Goal: Information Seeking & Learning: Compare options

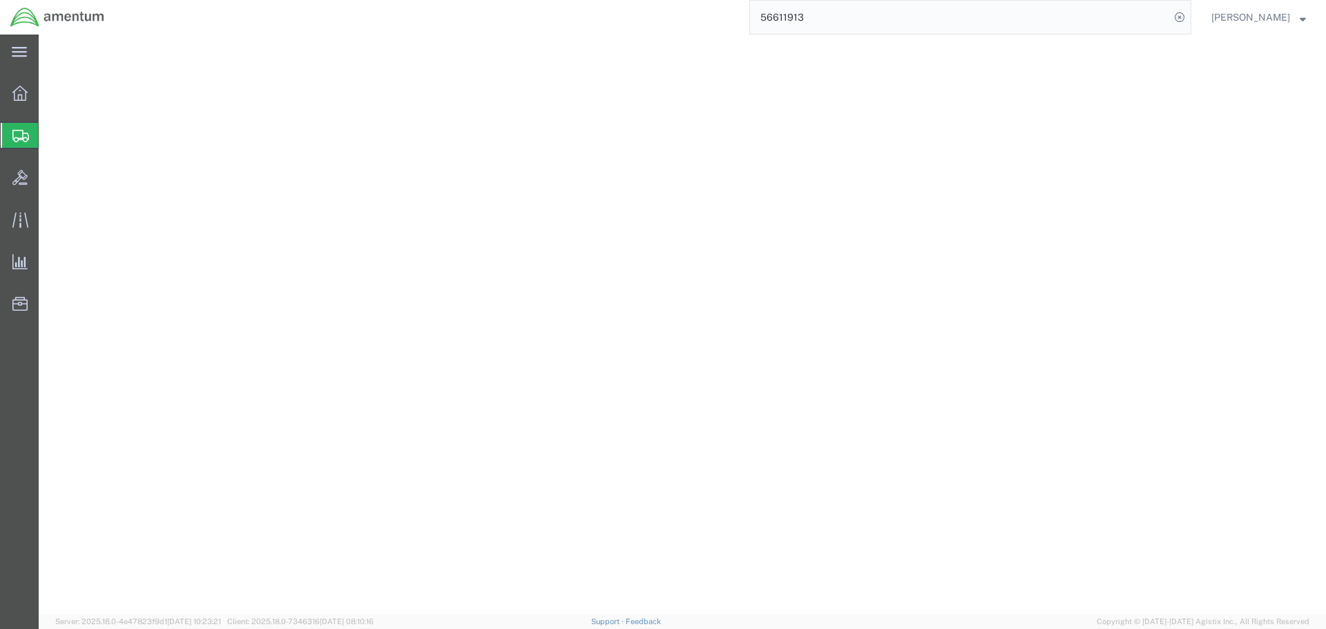
select select "49831"
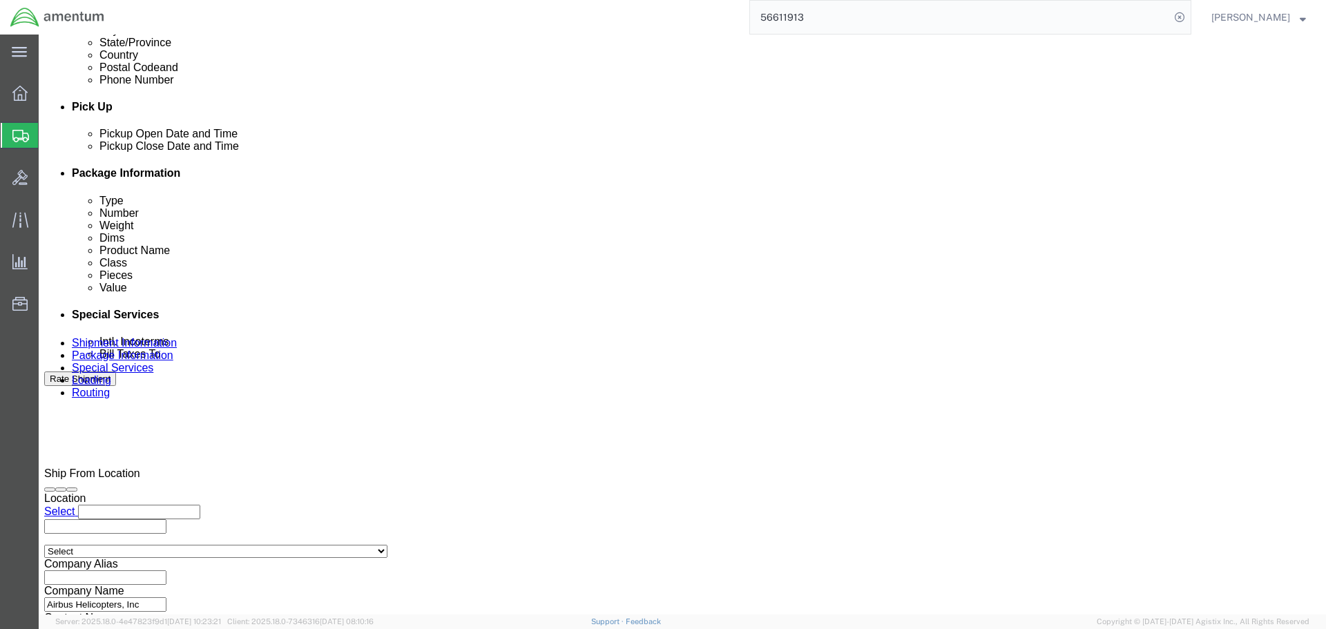
scroll to position [566, 0]
drag, startPoint x: 104, startPoint y: 52, endPoint x: 112, endPoint y: 52, distance: 8.3
click link "Rates"
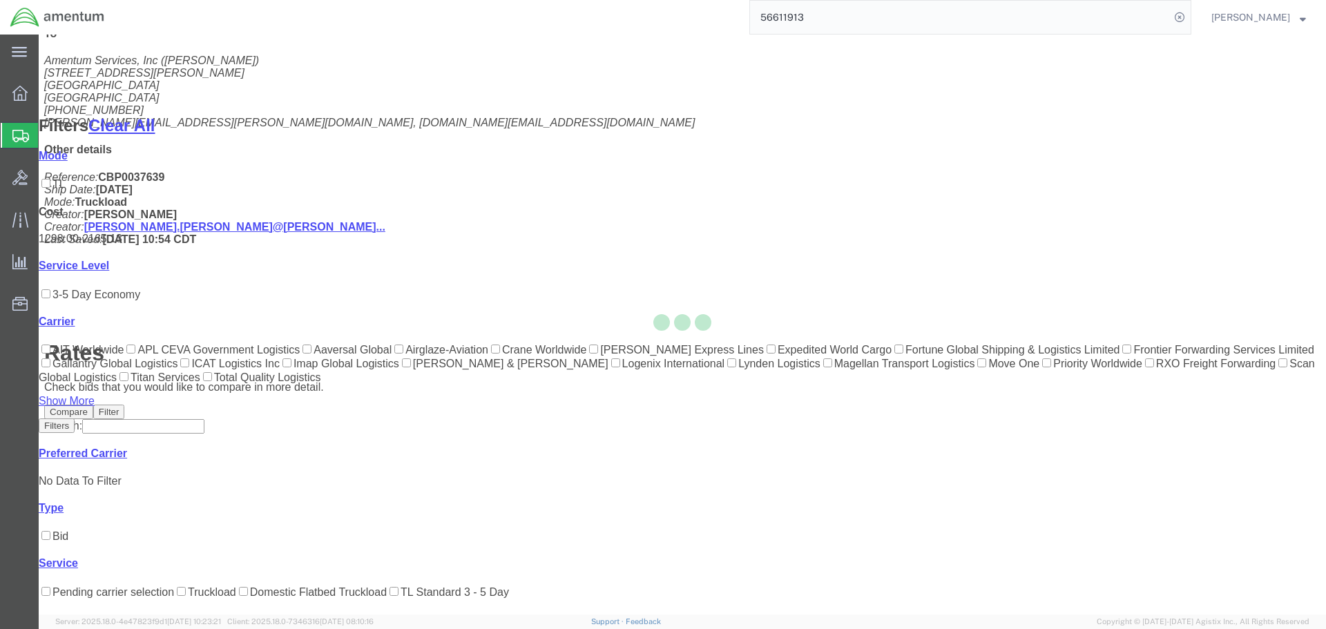
scroll to position [112, 0]
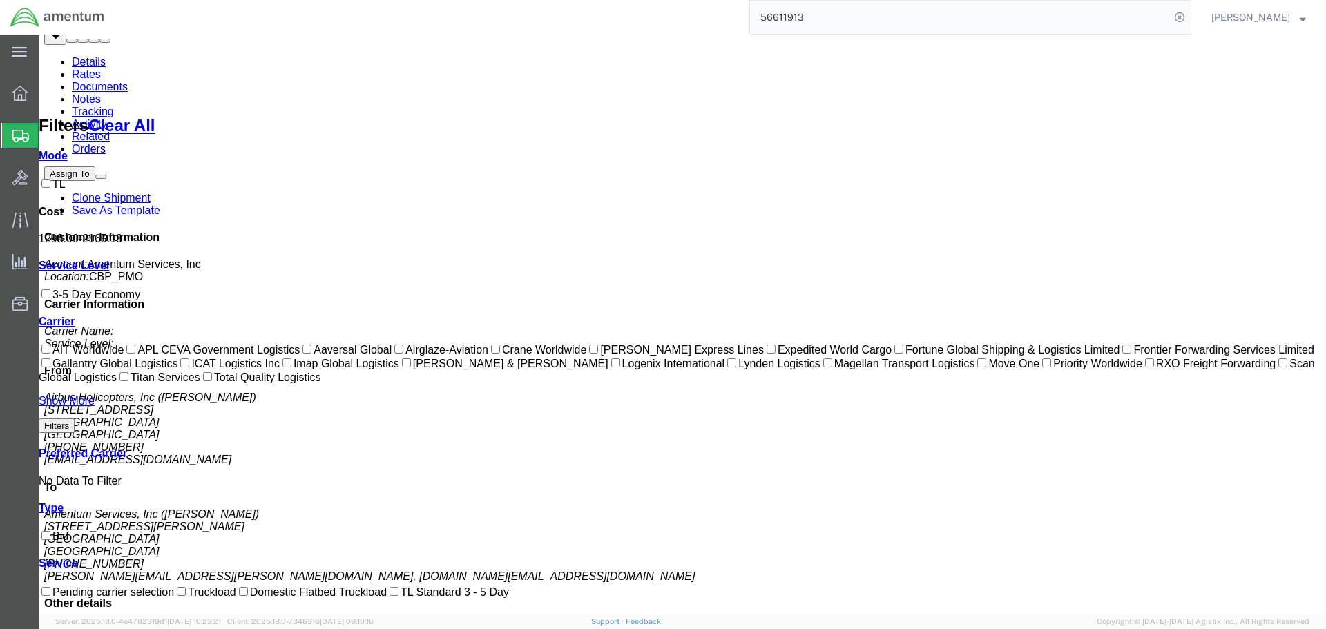
click at [101, 93] on link "Notes" at bounding box center [86, 99] width 29 height 12
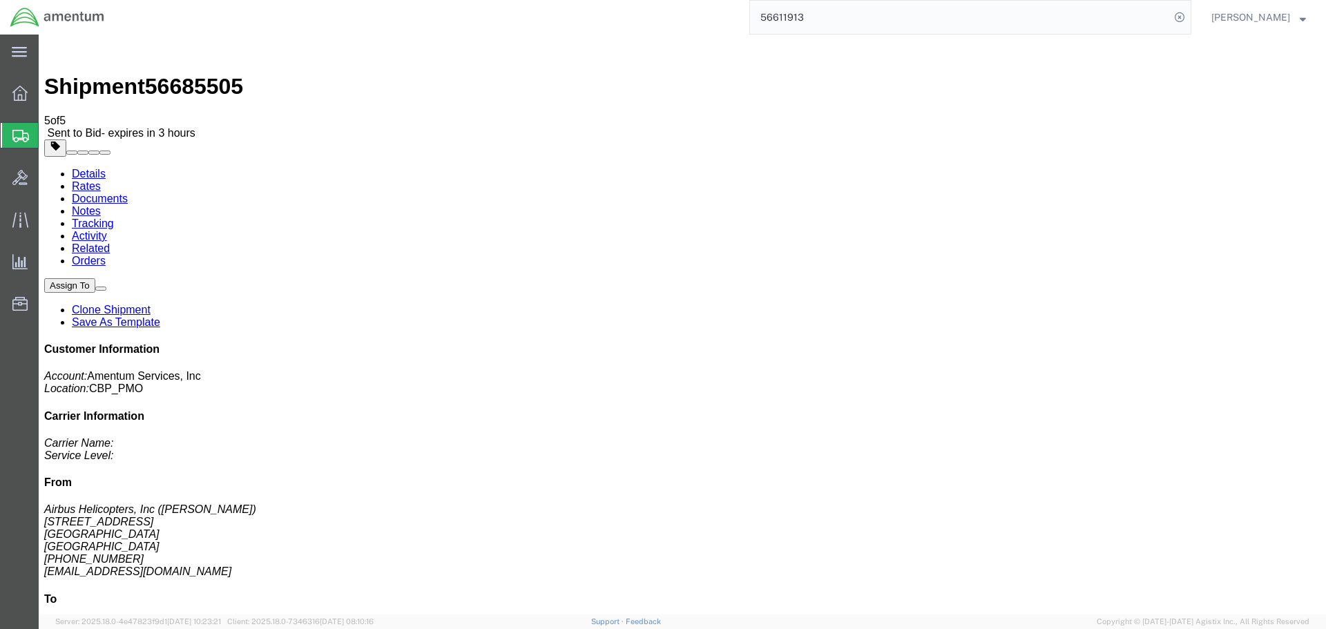
click at [101, 180] on link "Rates" at bounding box center [86, 186] width 29 height 12
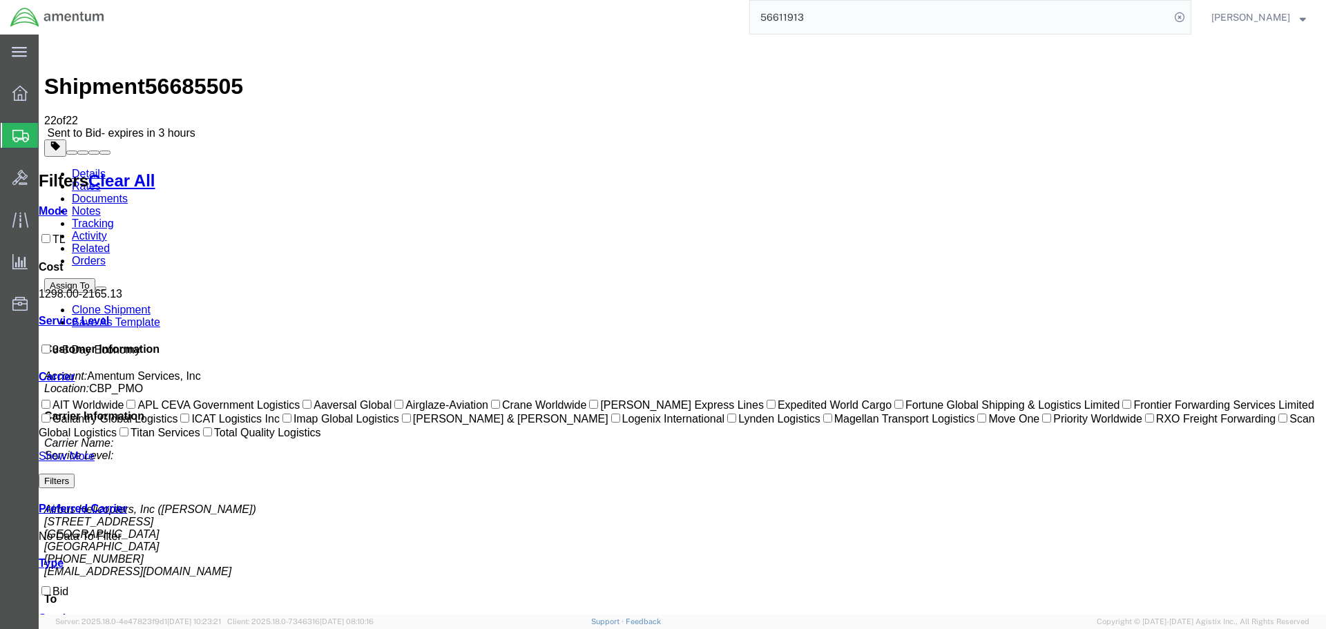
click at [101, 180] on link "Rates" at bounding box center [86, 186] width 29 height 12
